Goal: Feedback & Contribution: Contribute content

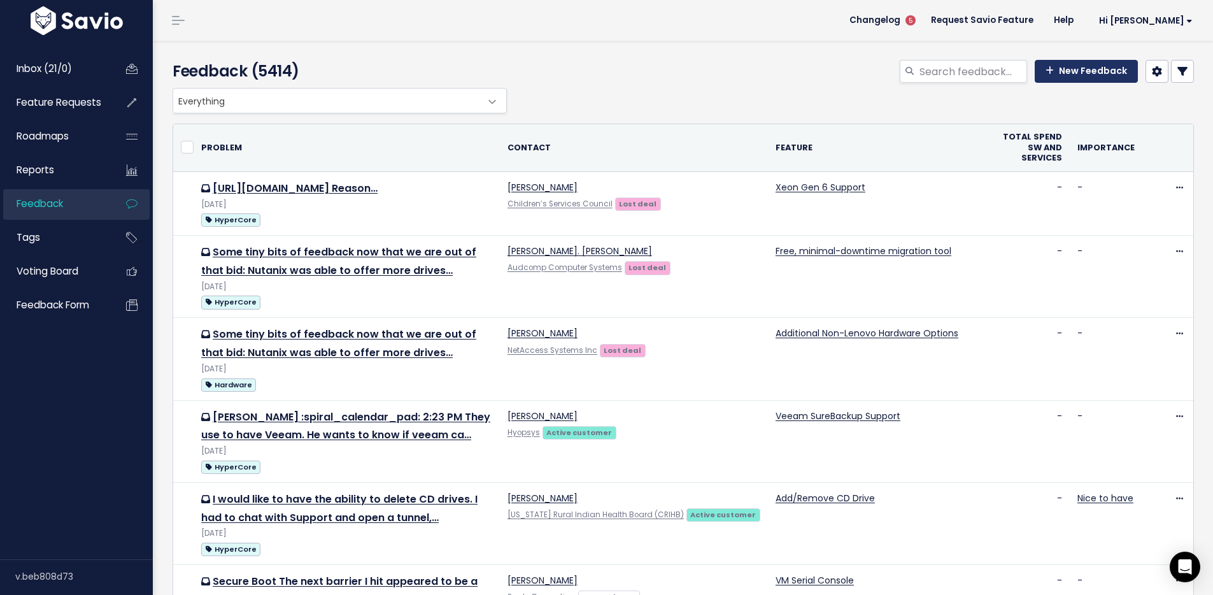
click at [1072, 76] on link "New Feedback" at bounding box center [1085, 71] width 103 height 23
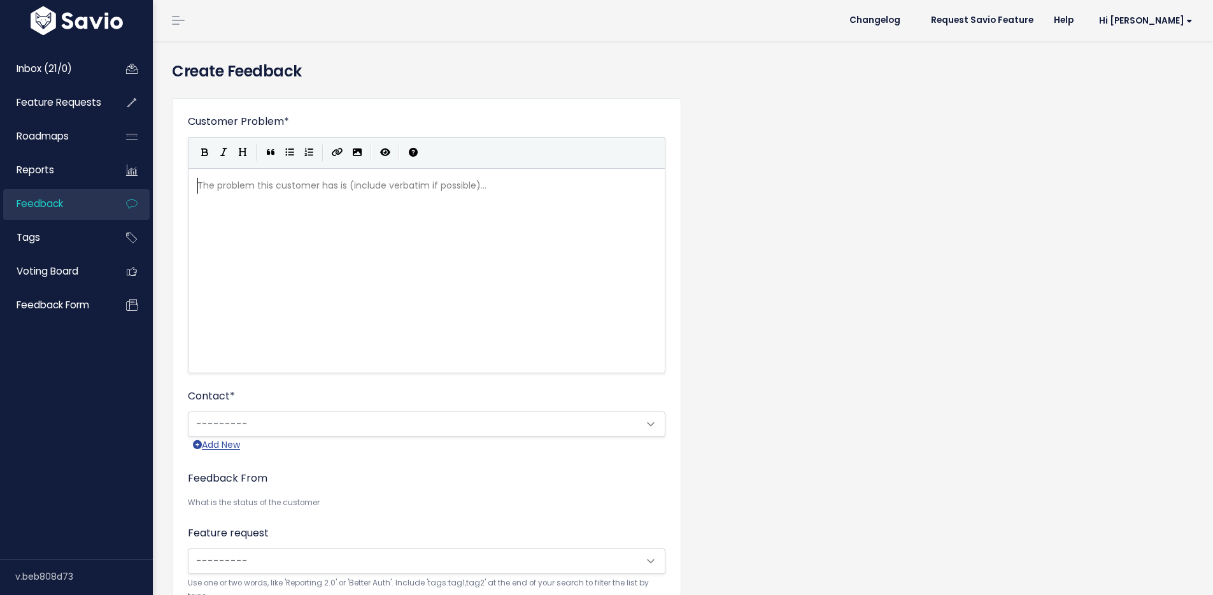
scroll to position [1, 0]
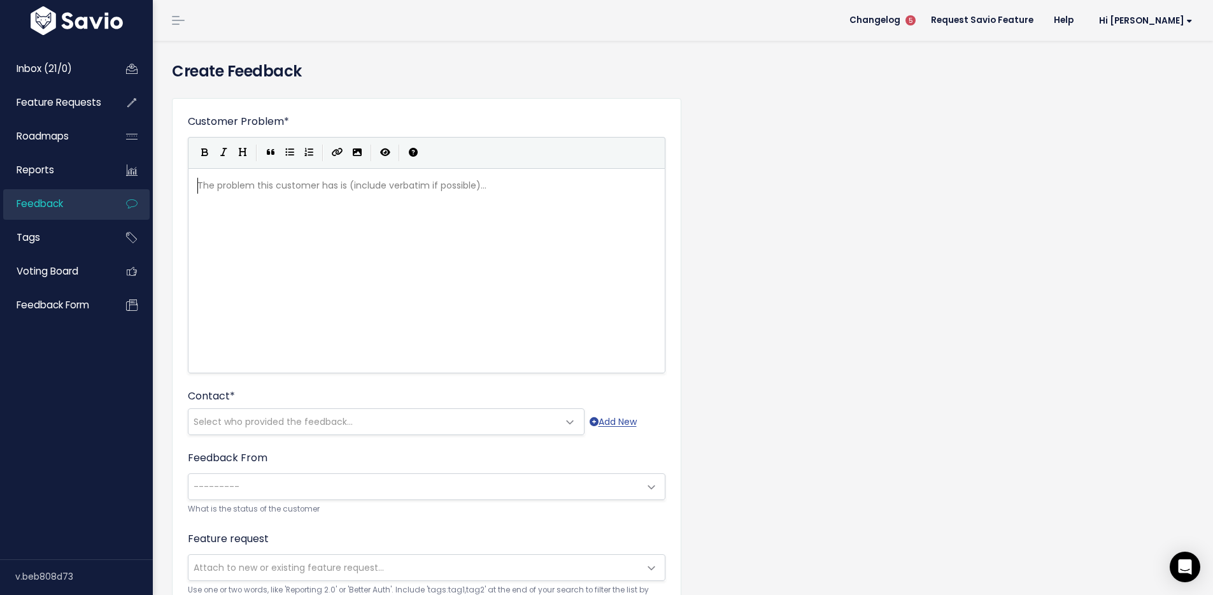
click at [541, 234] on div "The problem this customer has is (include verbatim if possible)... xxxxxxxxxx ​" at bounding box center [442, 286] width 495 height 223
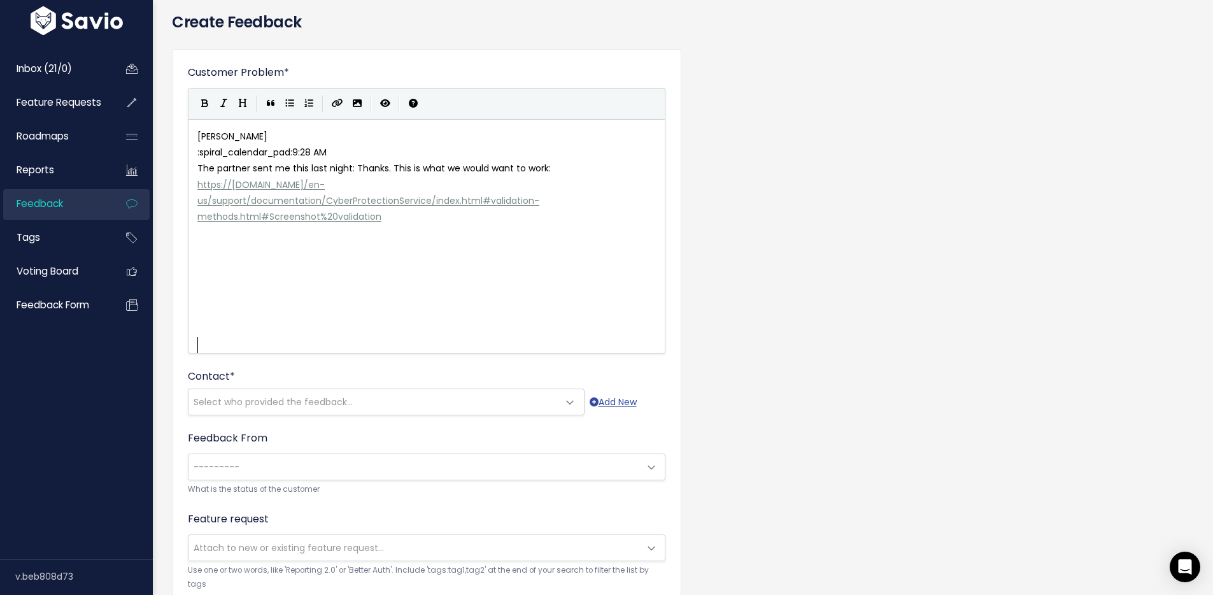
scroll to position [110, 0]
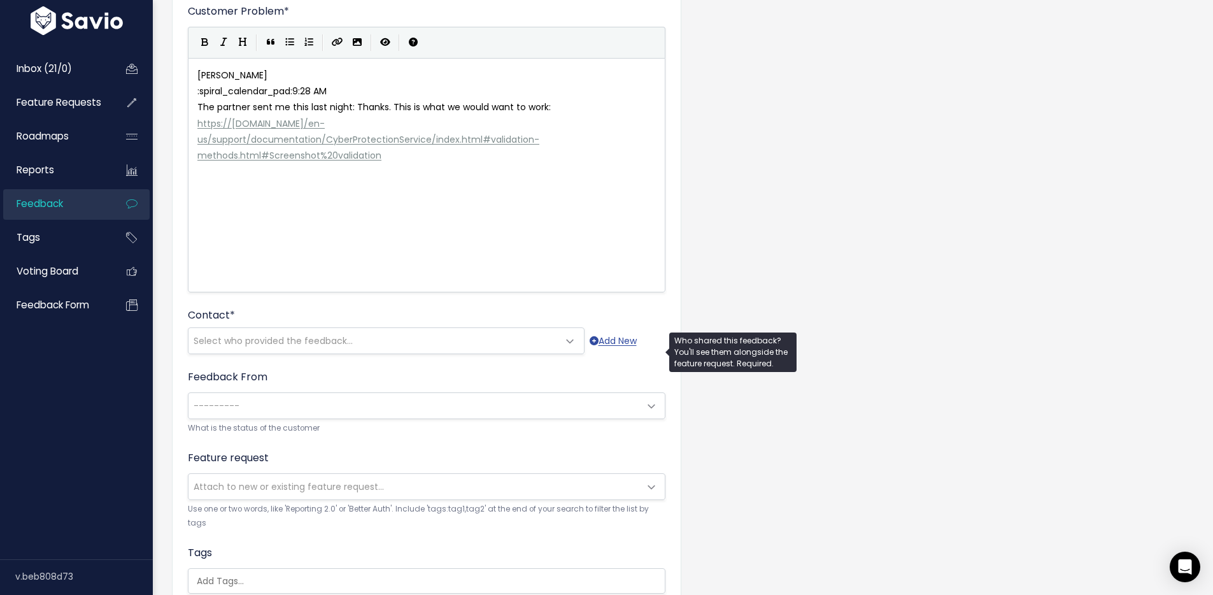
click at [305, 347] on span "Select who provided the feedback..." at bounding box center [273, 340] width 159 height 13
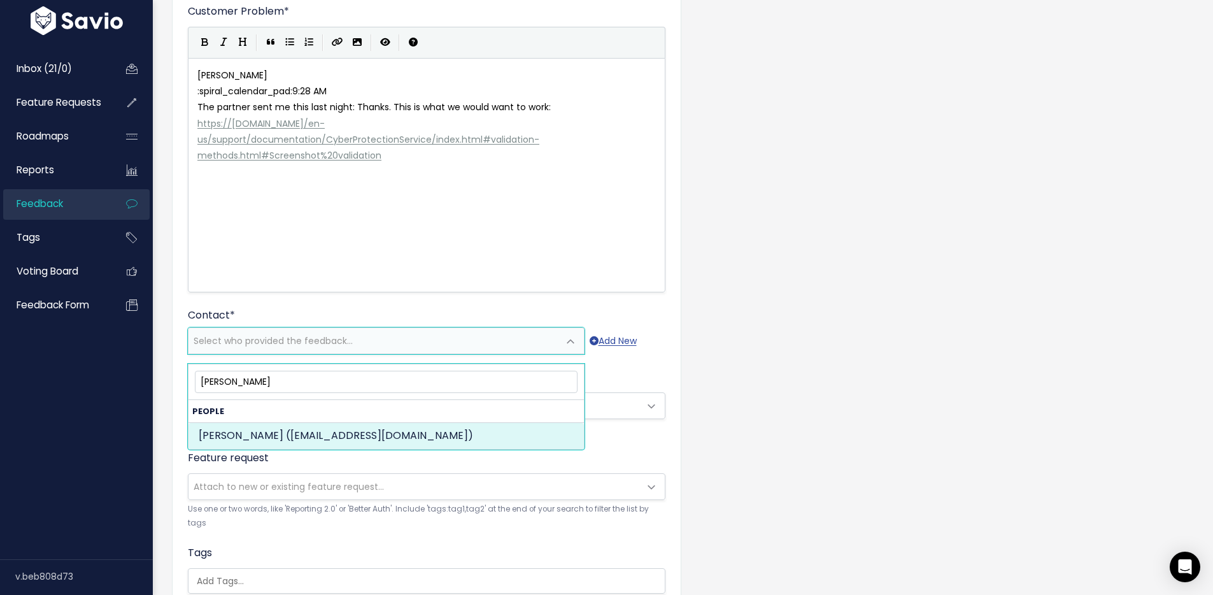
type input "[PERSON_NAME]"
select select "ACTIVE"
select select "15242789"
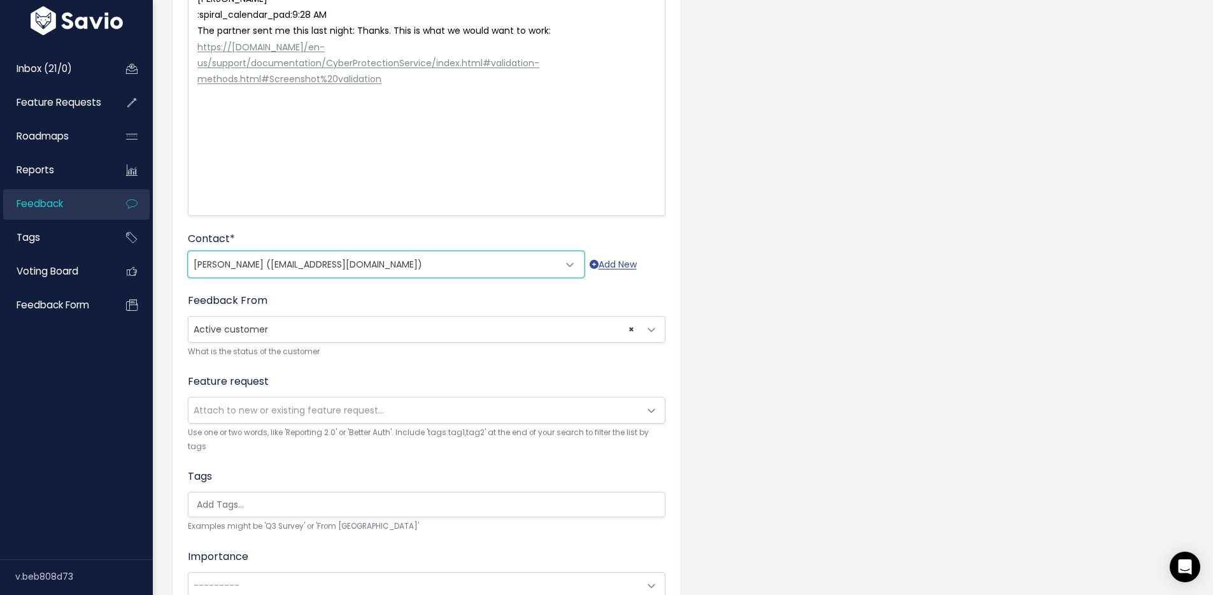
scroll to position [352, 0]
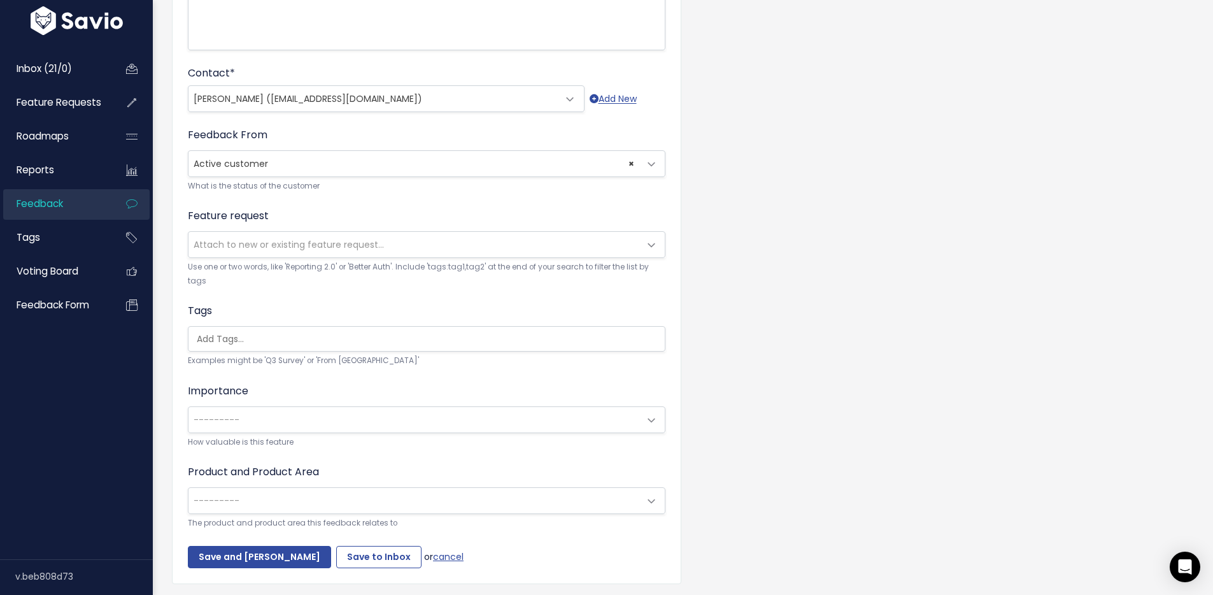
click at [276, 257] on span "Attach to new or existing feature request..." at bounding box center [413, 244] width 451 height 25
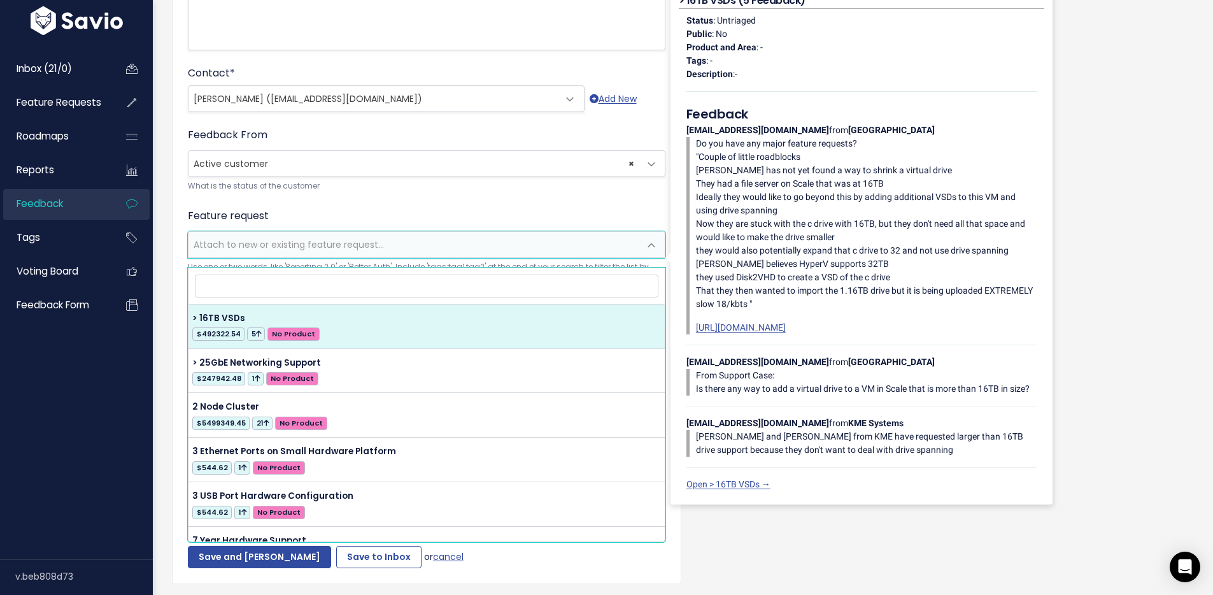
click at [260, 285] on input "search" at bounding box center [426, 285] width 463 height 22
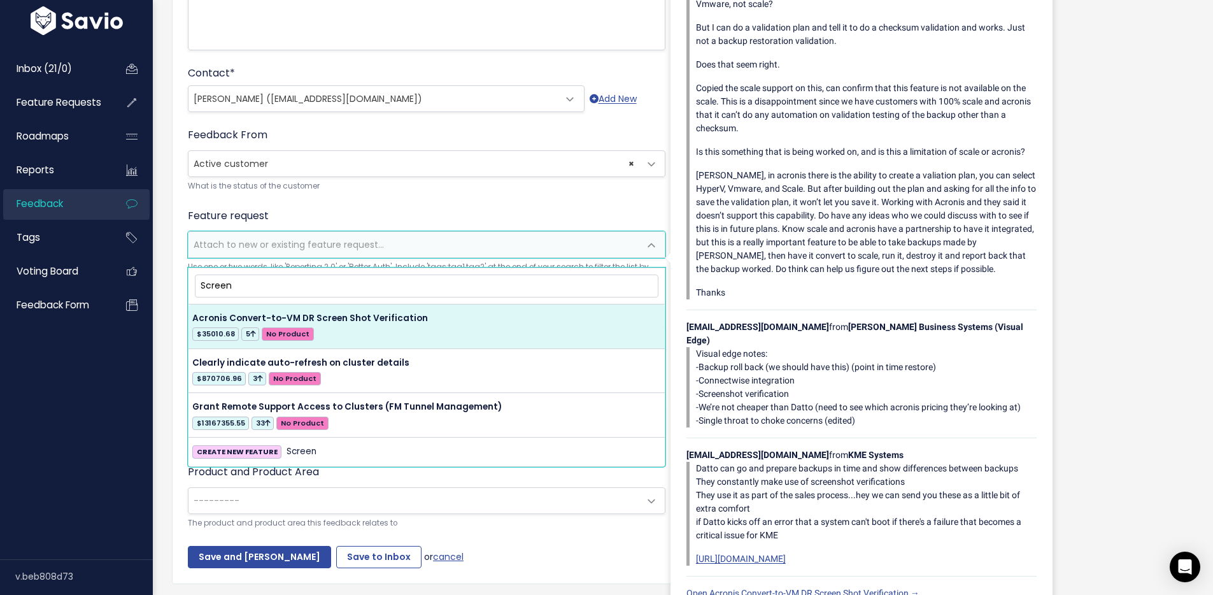
type input "Screen"
select select "16313"
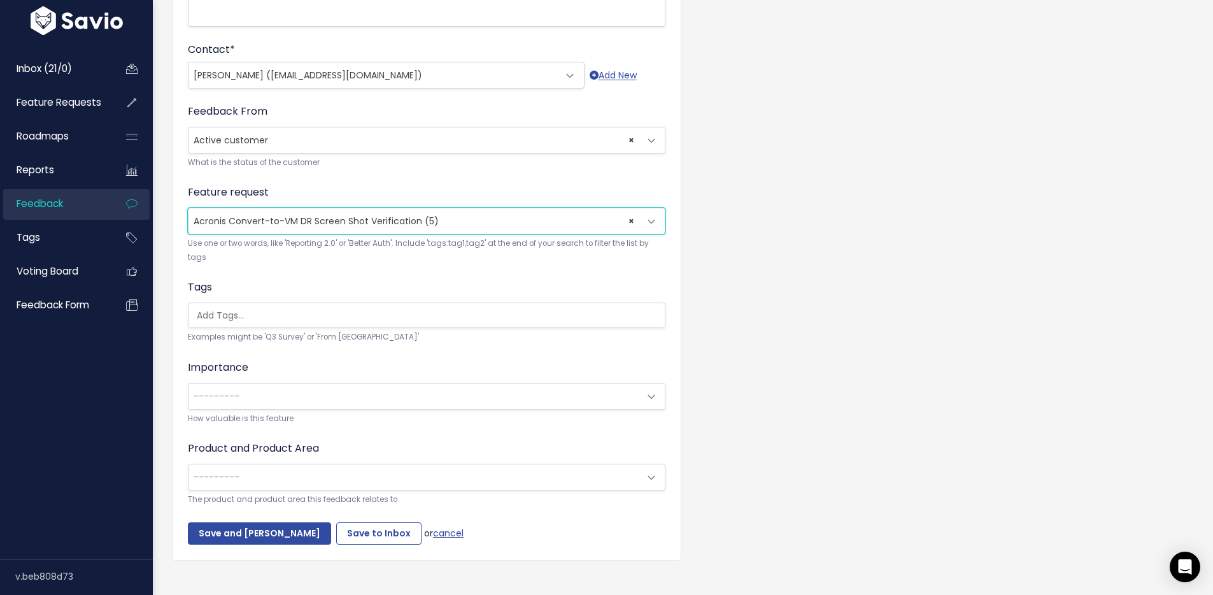
scroll to position [376, 0]
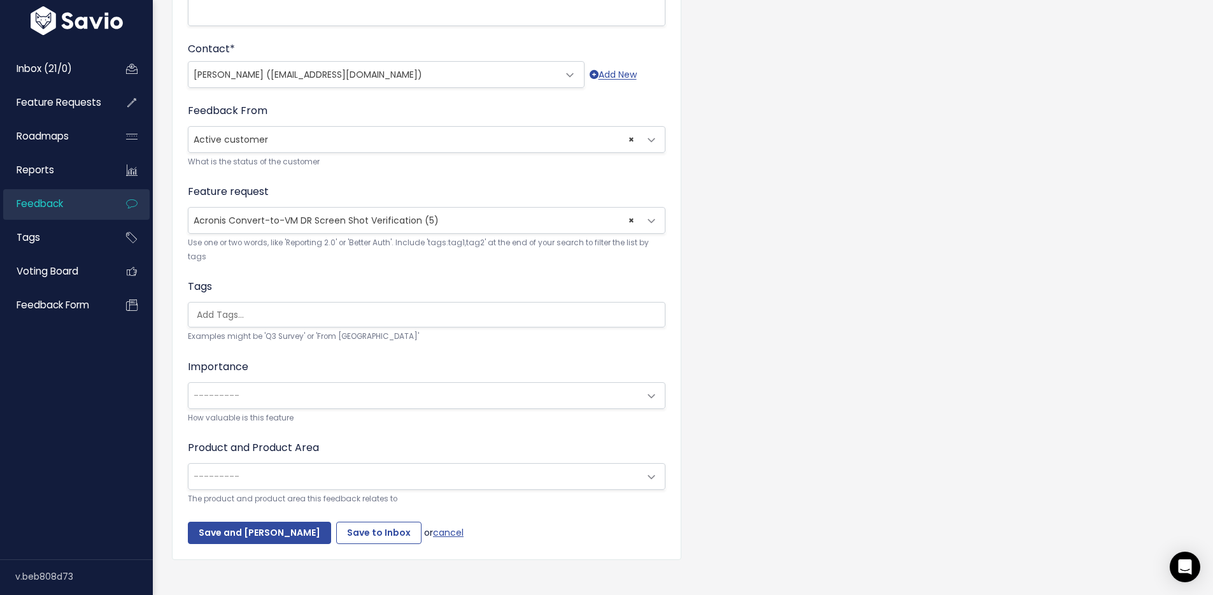
click at [288, 321] on input "search" at bounding box center [430, 314] width 476 height 13
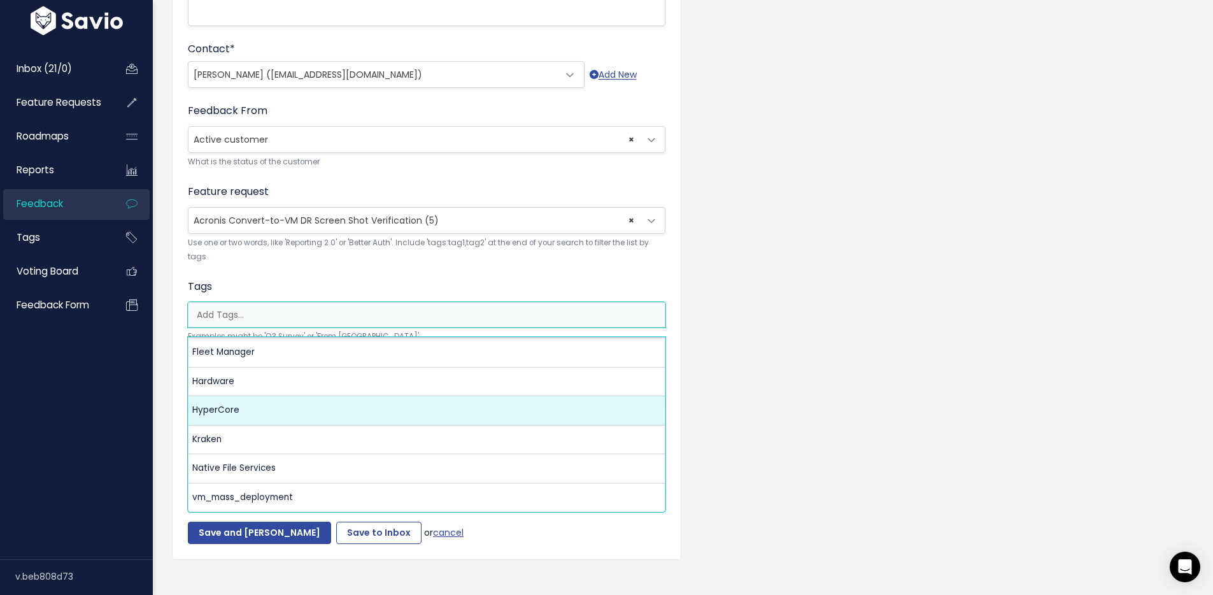
select select "3550"
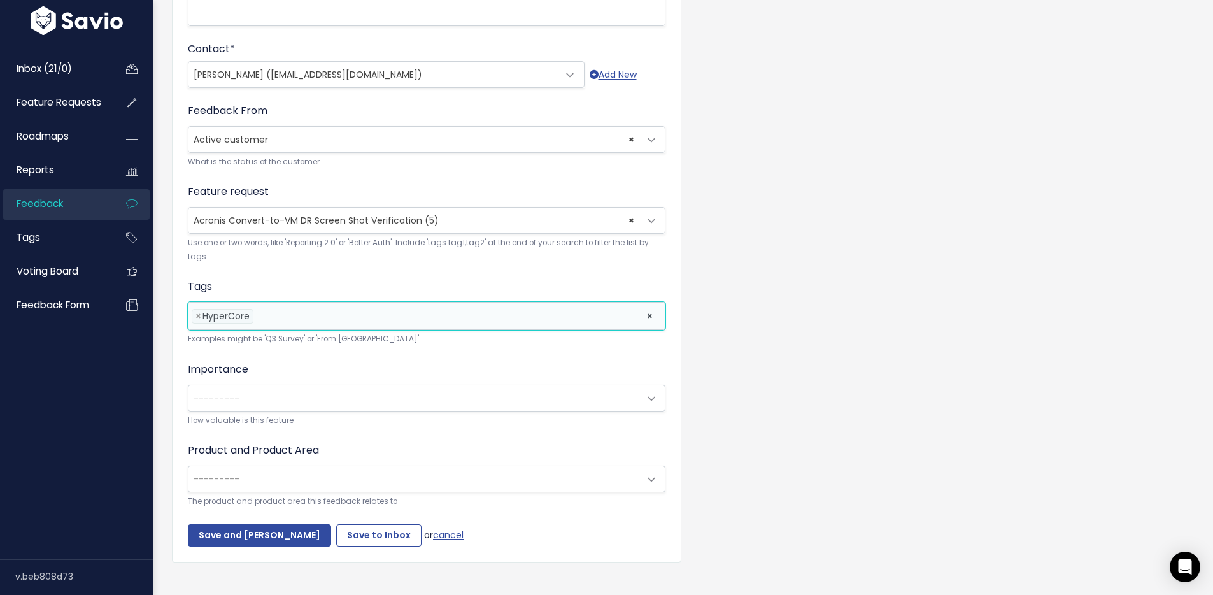
click at [249, 411] on span "---------" at bounding box center [413, 397] width 451 height 25
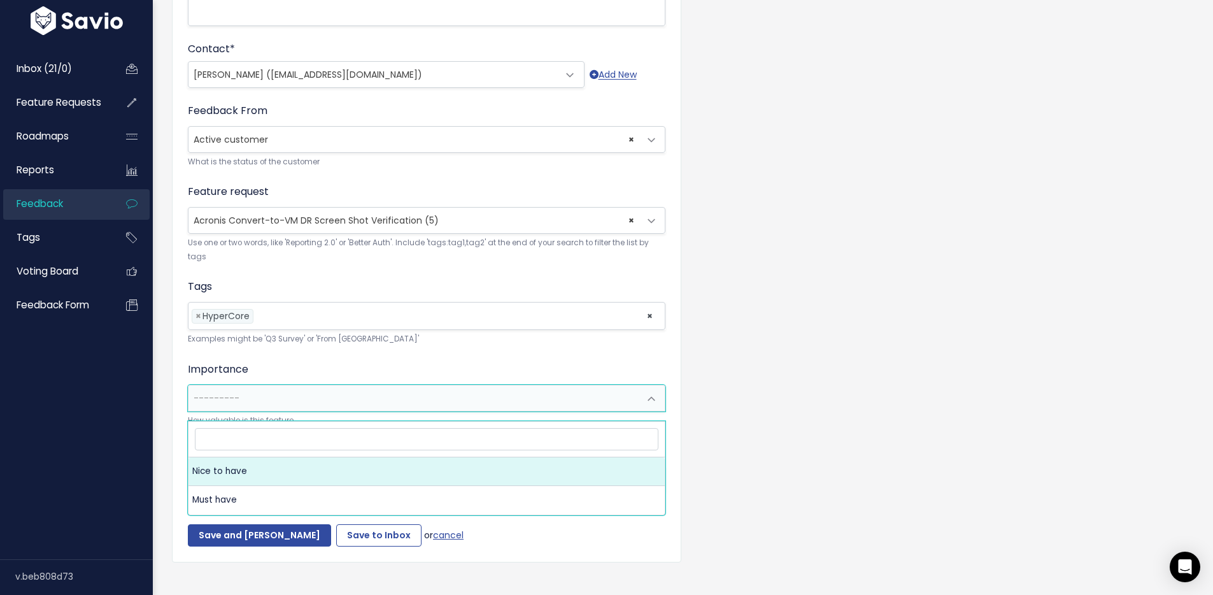
click at [172, 365] on div "Customer Problem * Rachael Galey :spiral_calendar_pad: 9:28 AM The partner sent…" at bounding box center [426, 142] width 509 height 840
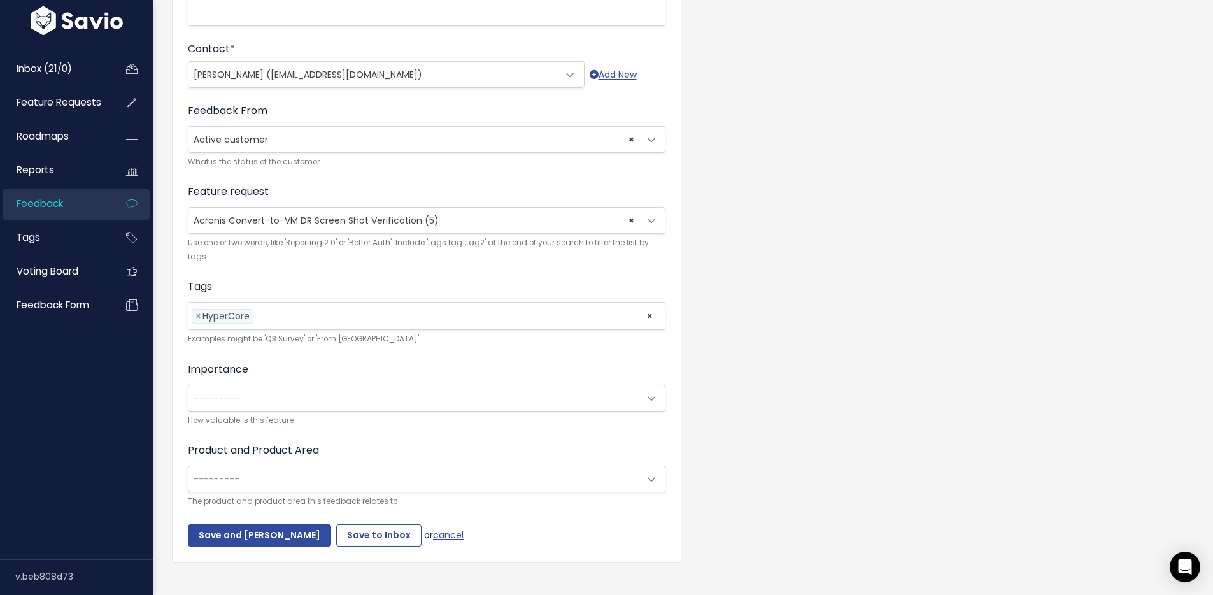
click at [272, 485] on span "---------" at bounding box center [413, 478] width 451 height 25
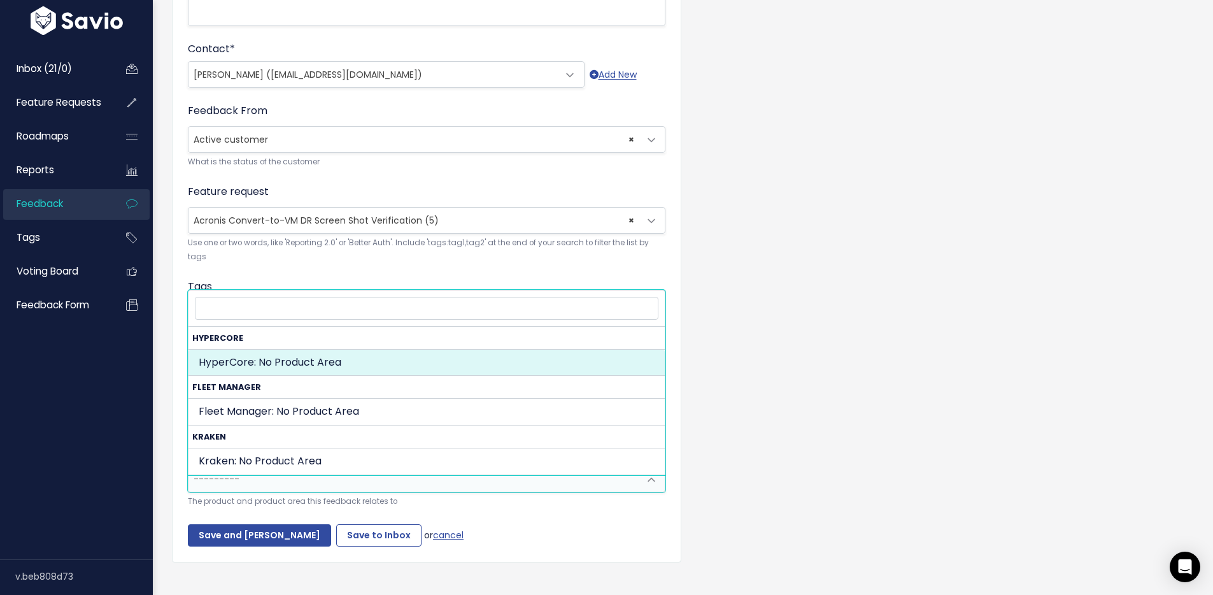
select select "MAIN:"
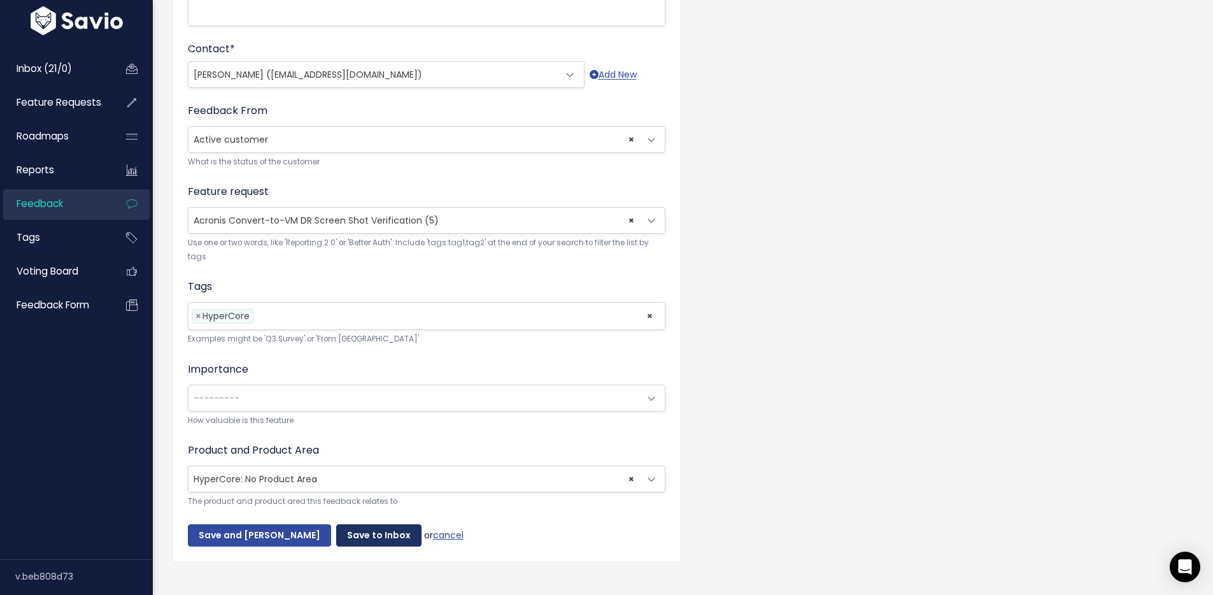
click at [351, 540] on input "Save to Inbox" at bounding box center [378, 535] width 85 height 23
